Goal: Communication & Community: Connect with others

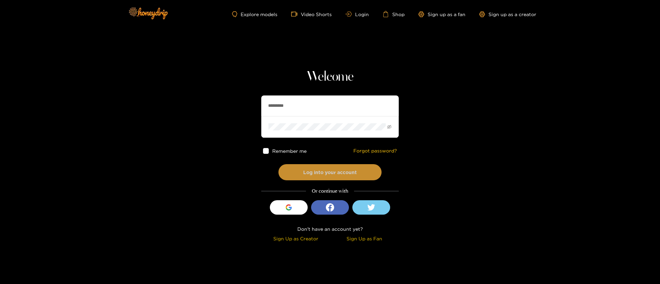
click at [325, 175] on button "Log into your account" at bounding box center [330, 172] width 103 height 16
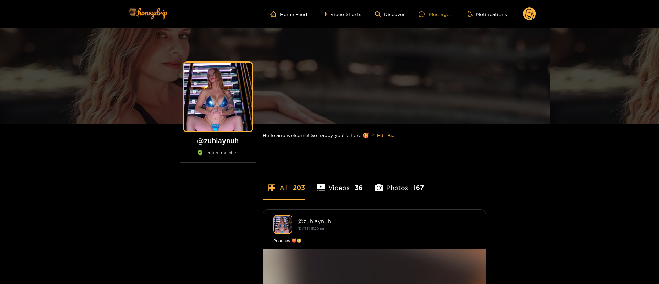
click at [436, 10] on div "Messages" at bounding box center [435, 14] width 33 height 8
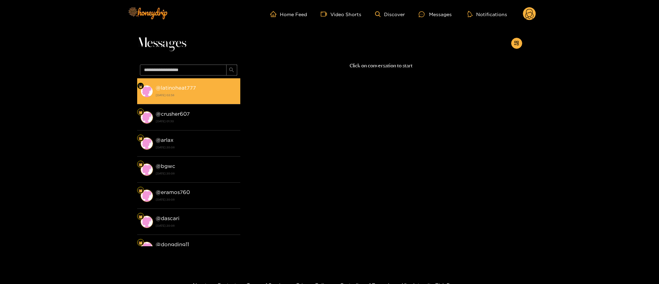
click at [192, 88] on strong "@ latinoheat777" at bounding box center [176, 88] width 40 height 6
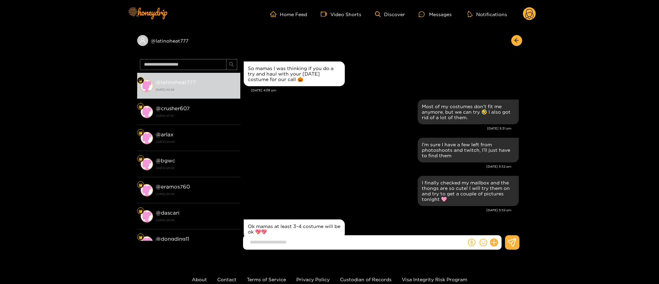
scroll to position [704, 0]
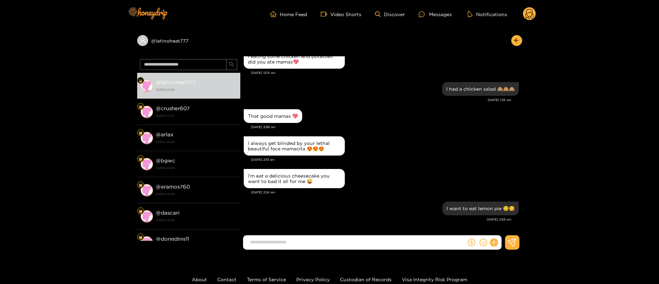
click at [295, 241] on input at bounding box center [357, 242] width 220 height 11
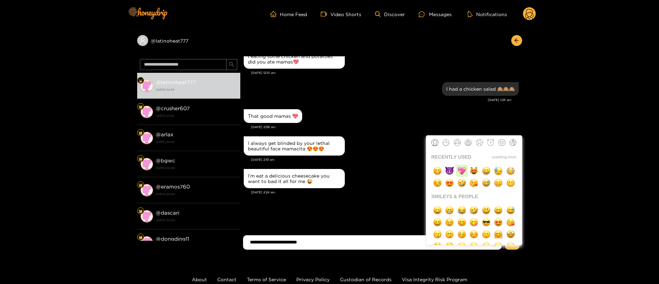
click at [462, 168] on img "button" at bounding box center [462, 171] width 9 height 9
type input "**********"
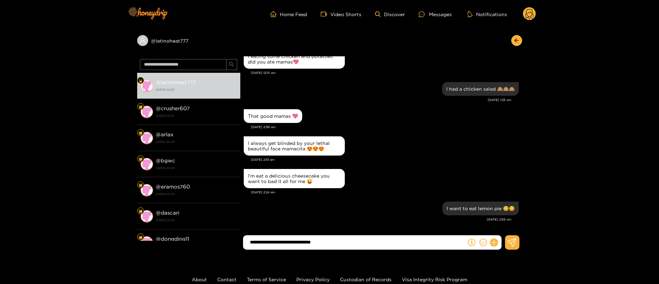
click at [370, 241] on input "**********" at bounding box center [357, 242] width 220 height 11
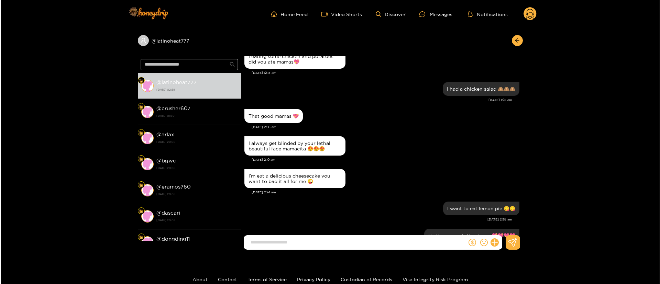
scroll to position [732, 0]
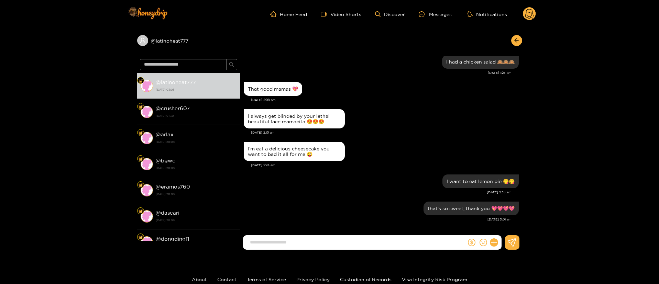
click at [532, 17] on circle at bounding box center [529, 13] width 13 height 13
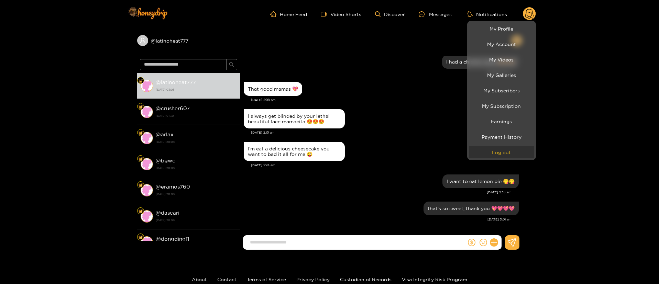
click at [491, 154] on button "Log out" at bounding box center [501, 153] width 65 height 12
